Goal: Navigation & Orientation: Find specific page/section

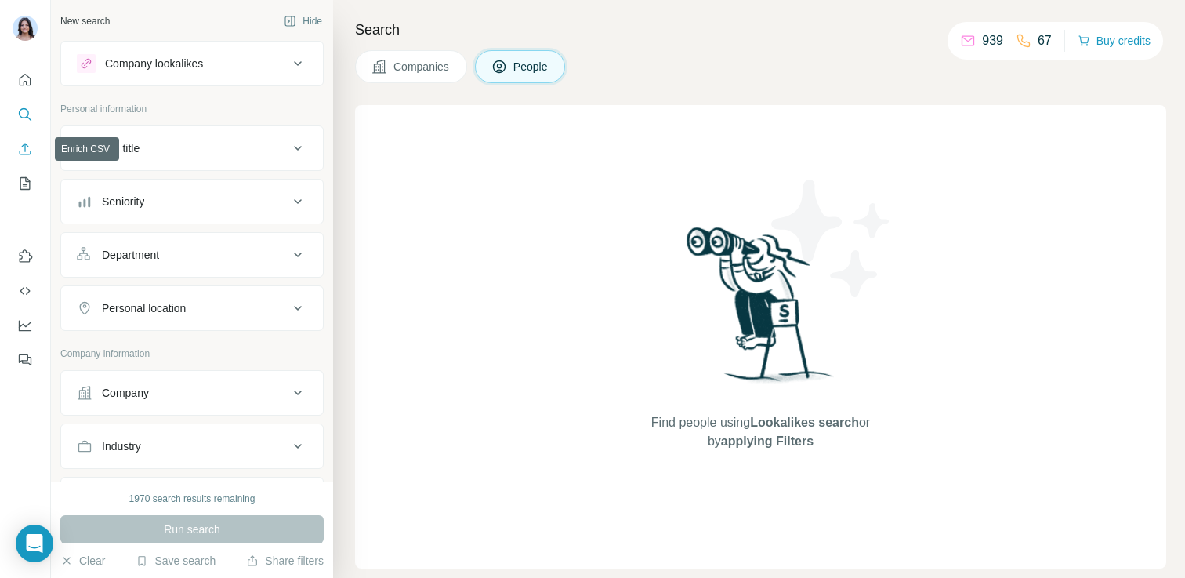
click at [24, 155] on icon "Enrich CSV" at bounding box center [25, 149] width 16 height 16
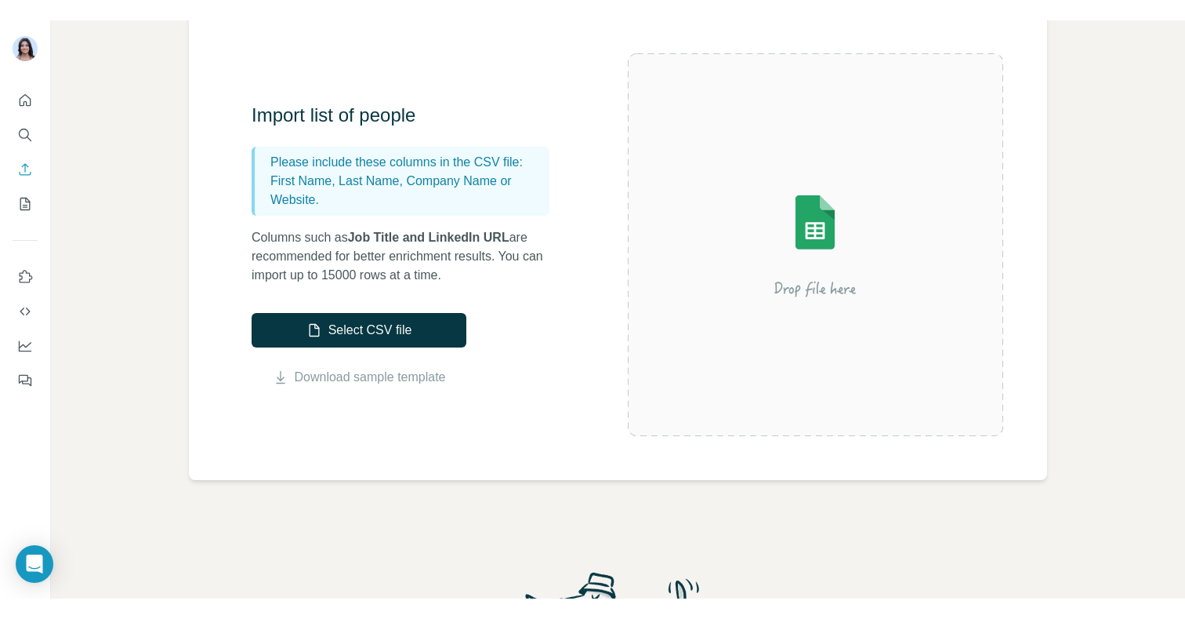
scroll to position [75, 0]
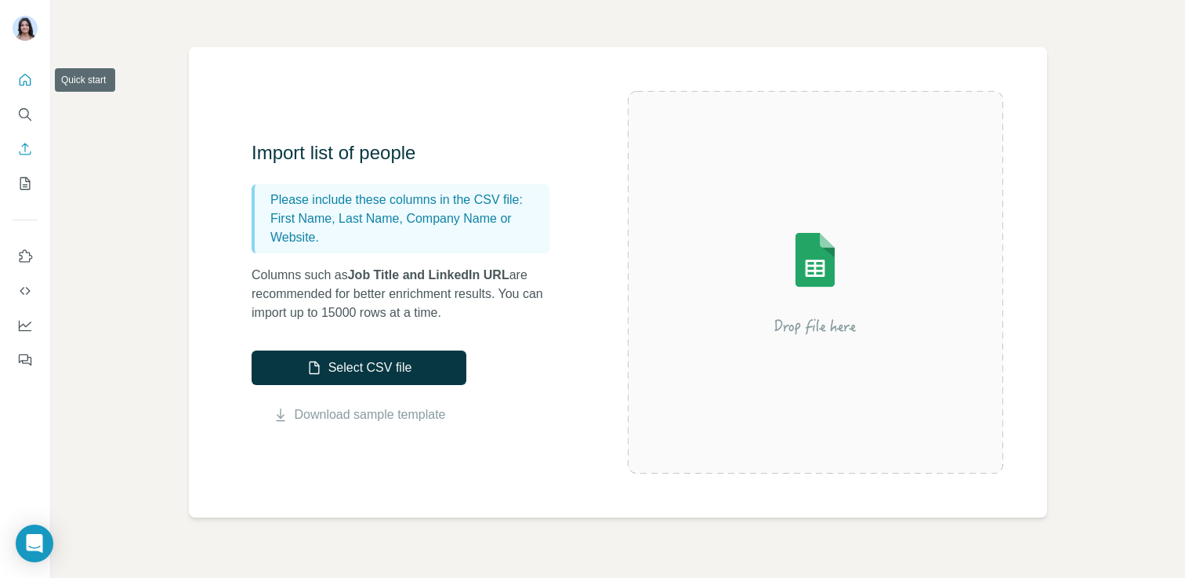
click at [25, 78] on icon "Quick start" at bounding box center [25, 80] width 16 height 16
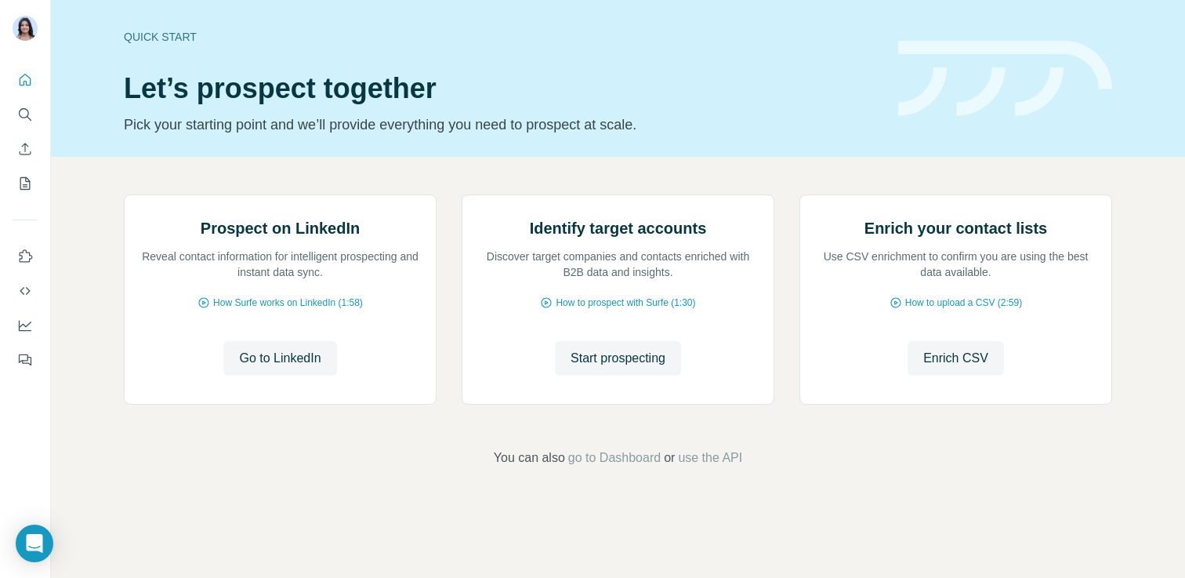
click at [22, 109] on icon "Search" at bounding box center [24, 113] width 10 height 10
